Goal: Task Accomplishment & Management: Manage account settings

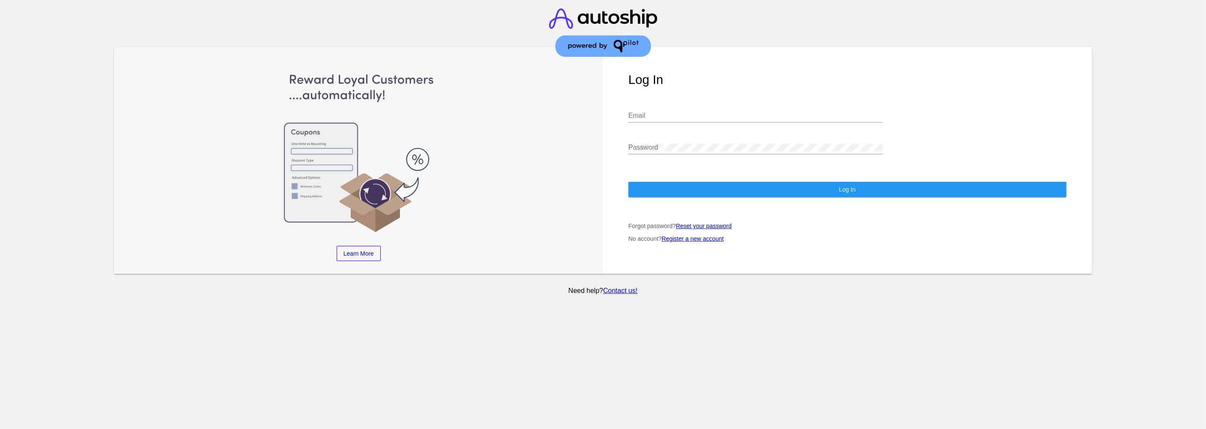
click at [716, 103] on div "Email" at bounding box center [756, 112] width 255 height 19
click at [715, 103] on div "Email" at bounding box center [756, 112] width 255 height 19
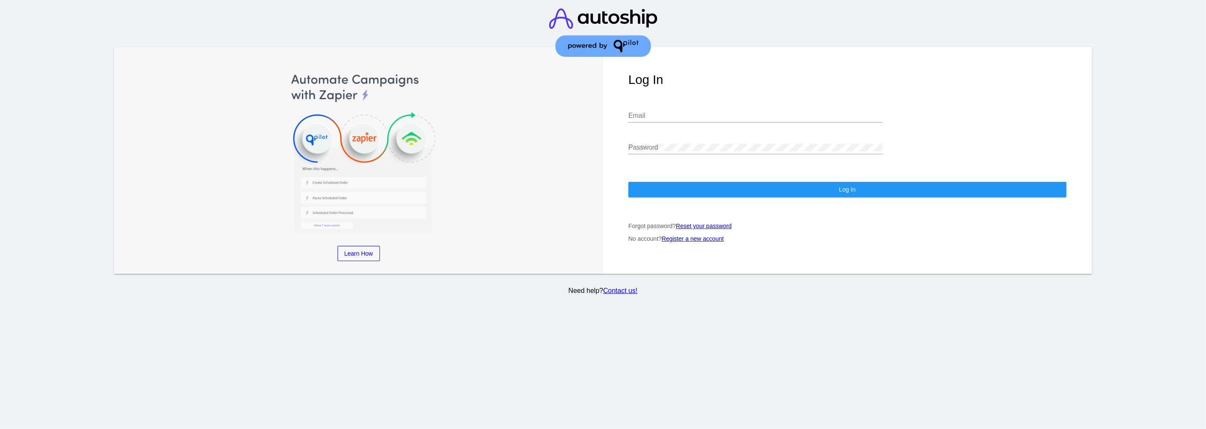
click at [768, 122] on div at bounding box center [756, 122] width 255 height 0
click at [762, 112] on input "Email" at bounding box center [756, 116] width 255 height 8
paste input "[PERSON_NAME][EMAIL_ADDRESS][DOMAIN_NAME]"
type input "[PERSON_NAME][EMAIL_ADDRESS][DOMAIN_NAME]"
click at [799, 135] on div "Password" at bounding box center [756, 144] width 255 height 19
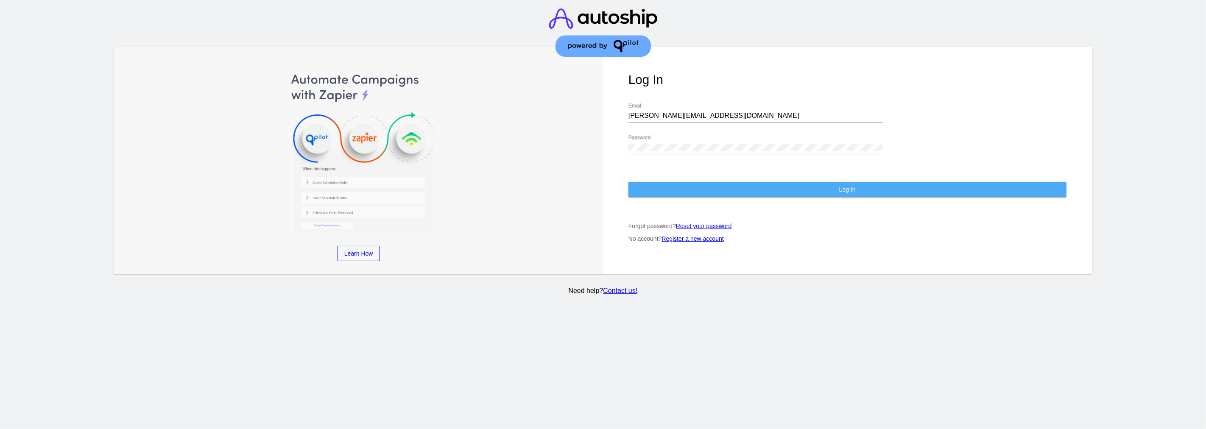
click at [802, 182] on button "Log In" at bounding box center [848, 189] width 438 height 15
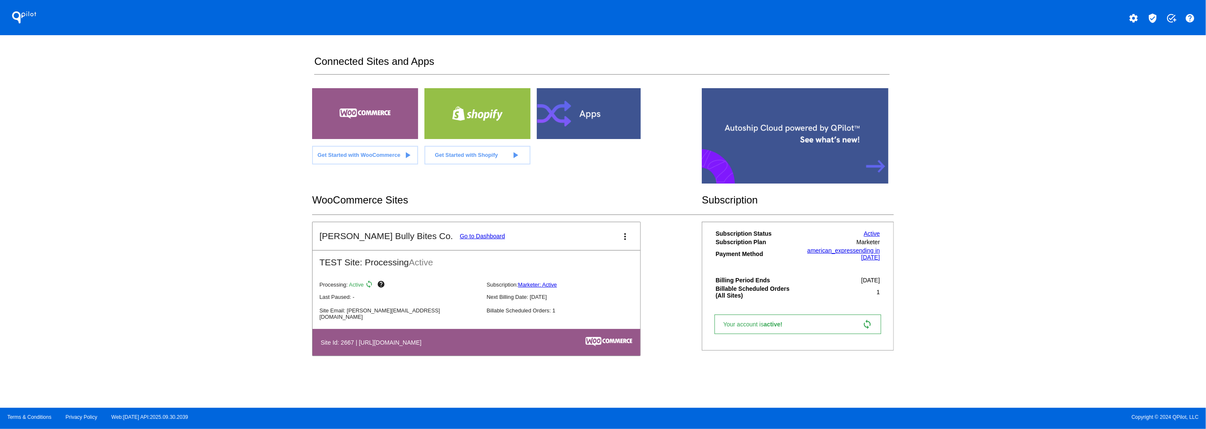
click at [535, 189] on div "WooCommerce Sites" at bounding box center [507, 200] width 390 height 29
